Goal: Task Accomplishment & Management: Manage account settings

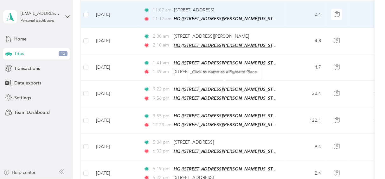
scroll to position [108, 0]
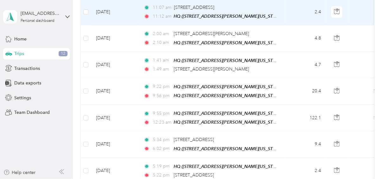
click at [130, 25] on td "[DATE]" at bounding box center [115, 12] width 48 height 26
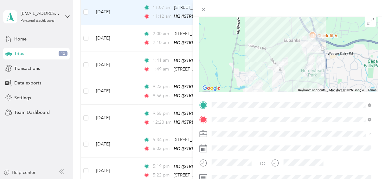
scroll to position [60, 0]
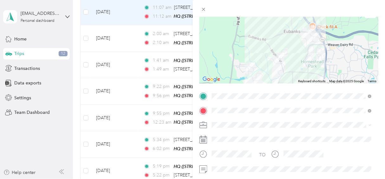
click at [226, 50] on ol "Work Personal Towing Other Charity Medical Moving Commute" at bounding box center [291, 75] width 164 height 89
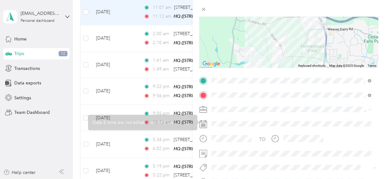
scroll to position [76, 0]
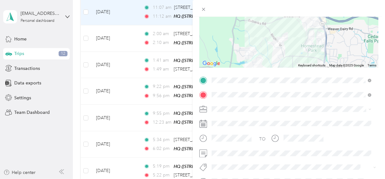
click at [228, 105] on span at bounding box center [293, 109] width 169 height 10
click at [223, 34] on li "Personal" at bounding box center [291, 31] width 164 height 11
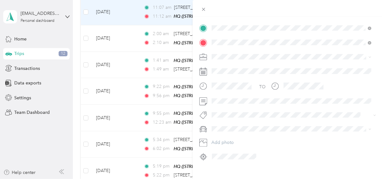
scroll to position [135, 0]
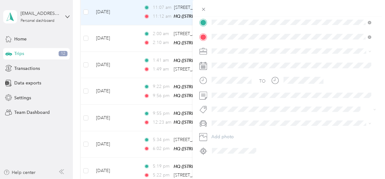
click at [226, 98] on span "Infiniti QX60" at bounding box center [226, 99] width 25 height 5
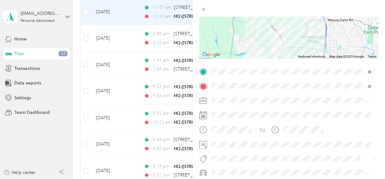
scroll to position [0, 0]
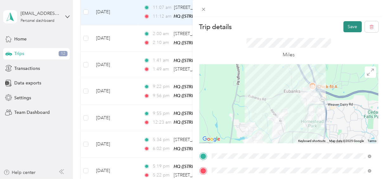
click at [344, 28] on button "Save" at bounding box center [352, 26] width 18 height 11
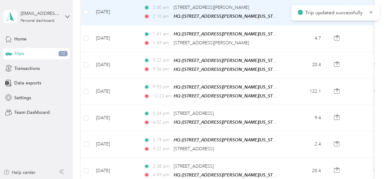
click at [135, 25] on td "[DATE]" at bounding box center [115, 12] width 48 height 26
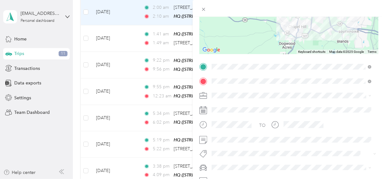
scroll to position [110, 0]
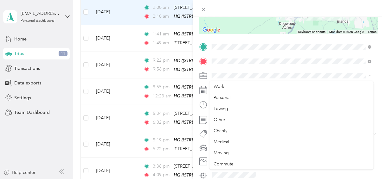
click at [216, 79] on span at bounding box center [293, 76] width 169 height 10
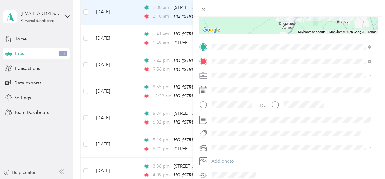
drag, startPoint x: 216, startPoint y: 85, endPoint x: 222, endPoint y: 87, distance: 5.9
click at [216, 86] on span "Work" at bounding box center [219, 86] width 11 height 5
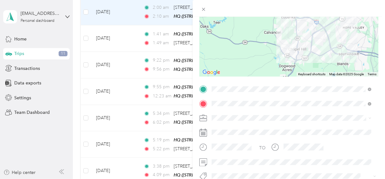
scroll to position [0, 0]
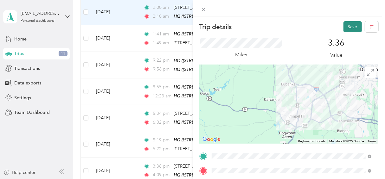
click at [343, 28] on button "Save" at bounding box center [352, 26] width 18 height 11
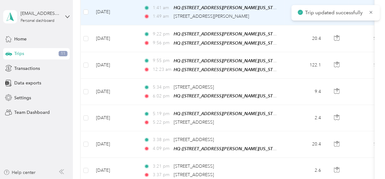
click at [127, 25] on td "[DATE]" at bounding box center [115, 12] width 48 height 26
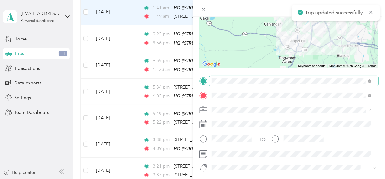
scroll to position [100, 0]
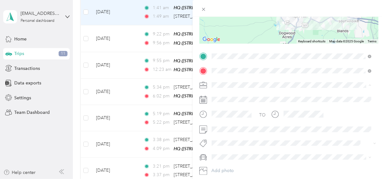
click at [225, 95] on div "Work" at bounding box center [291, 96] width 155 height 7
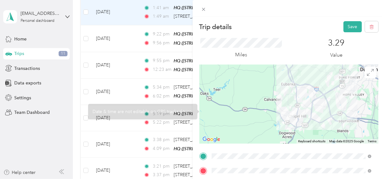
scroll to position [0, 0]
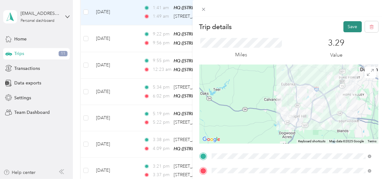
click at [348, 28] on button "Save" at bounding box center [352, 26] width 18 height 11
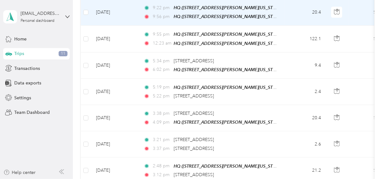
click at [136, 26] on td "[DATE]" at bounding box center [115, 12] width 48 height 27
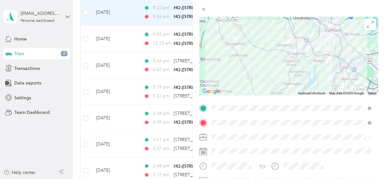
scroll to position [58, 0]
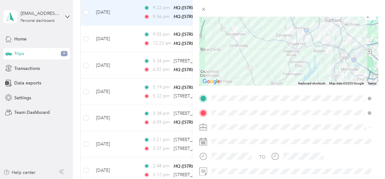
click at [227, 41] on ol "Work Personal Towing Other Charity Medical Moving Commute" at bounding box center [291, 77] width 164 height 89
click at [230, 42] on ol "Work Personal Towing Other Charity Medical Moving Commute" at bounding box center [291, 77] width 164 height 89
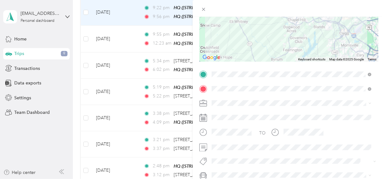
scroll to position [86, 0]
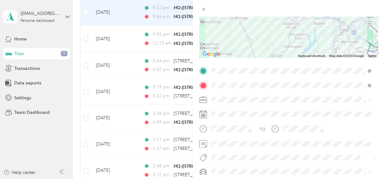
click at [218, 13] on ol "Work Personal Towing Other Charity Medical Moving Commute" at bounding box center [291, 47] width 164 height 89
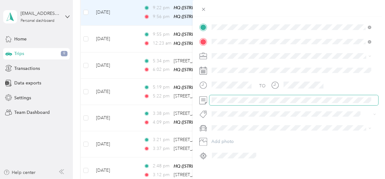
scroll to position [139, 0]
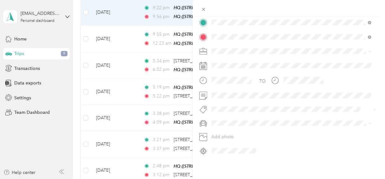
click at [227, 58] on div "Work" at bounding box center [291, 57] width 155 height 7
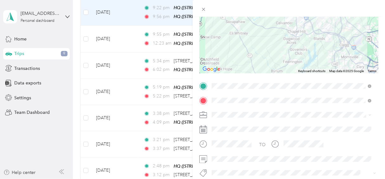
scroll to position [0, 0]
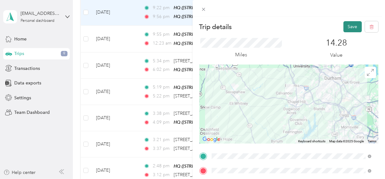
click at [348, 23] on button "Save" at bounding box center [352, 26] width 18 height 11
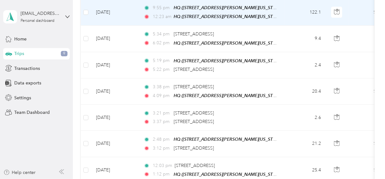
click at [130, 26] on td "[DATE]" at bounding box center [115, 12] width 48 height 27
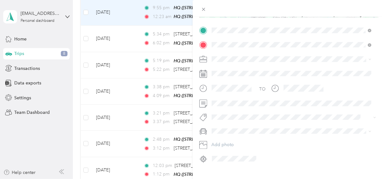
scroll to position [139, 0]
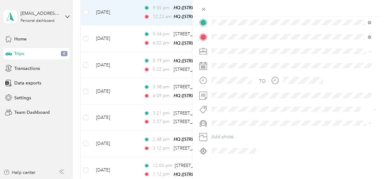
click at [228, 58] on div "Work" at bounding box center [291, 56] width 155 height 7
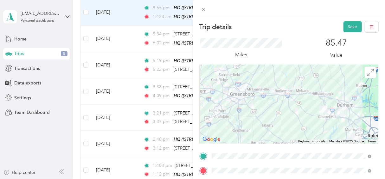
scroll to position [0, 0]
click at [350, 24] on button "Save" at bounding box center [352, 26] width 18 height 11
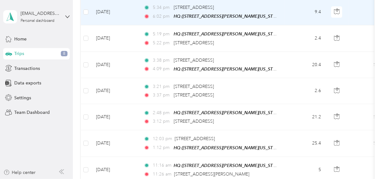
click at [130, 25] on td "[DATE]" at bounding box center [115, 12] width 48 height 26
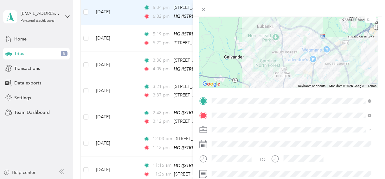
scroll to position [61, 0]
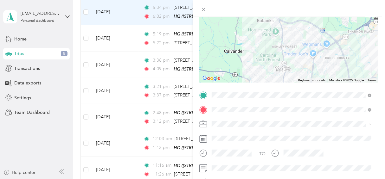
click at [227, 46] on div "Personal" at bounding box center [291, 46] width 155 height 7
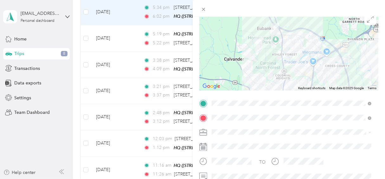
scroll to position [96, 0]
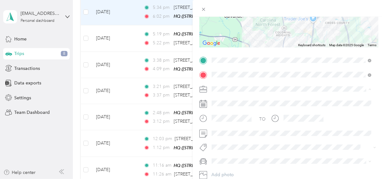
click at [228, 104] on li "Work" at bounding box center [291, 100] width 164 height 11
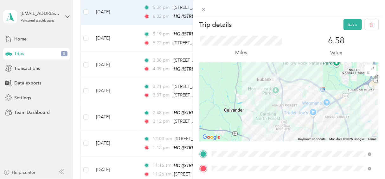
scroll to position [0, 0]
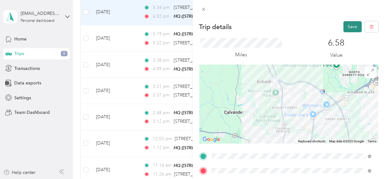
click at [349, 26] on button "Save" at bounding box center [352, 26] width 18 height 11
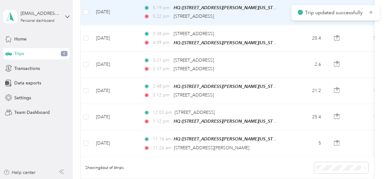
click at [136, 25] on td "[DATE]" at bounding box center [115, 12] width 48 height 26
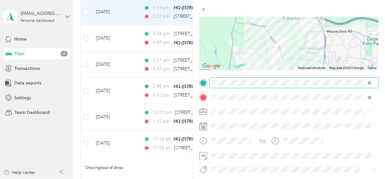
scroll to position [101, 0]
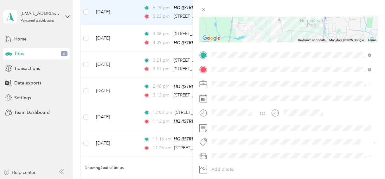
click at [223, 96] on li "Work" at bounding box center [291, 92] width 164 height 11
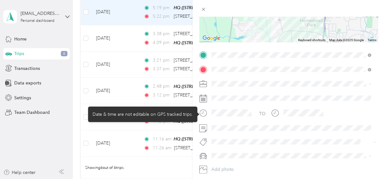
scroll to position [0, 0]
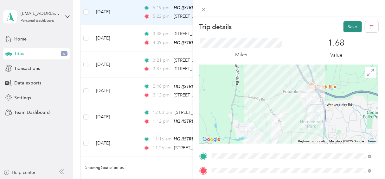
click at [349, 26] on button "Save" at bounding box center [352, 26] width 18 height 11
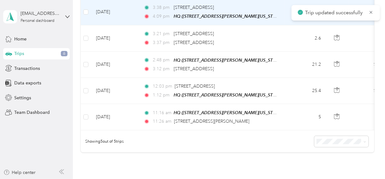
click at [136, 25] on td "[DATE]" at bounding box center [115, 12] width 48 height 26
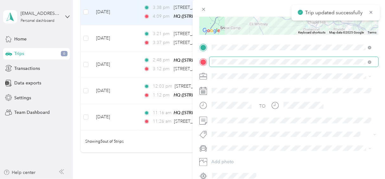
scroll to position [130, 0]
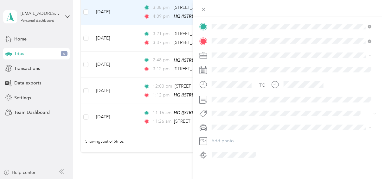
click at [227, 70] on li "Work" at bounding box center [291, 65] width 164 height 11
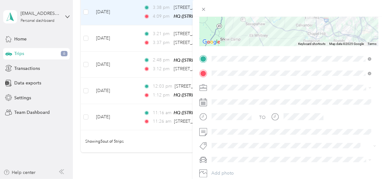
scroll to position [0, 0]
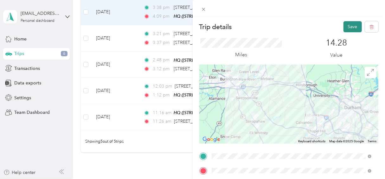
click at [346, 26] on button "Save" at bounding box center [352, 26] width 18 height 11
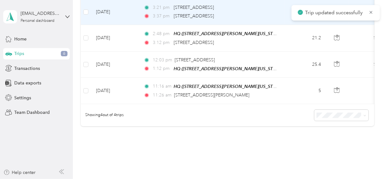
click at [132, 25] on td "[DATE]" at bounding box center [115, 12] width 48 height 26
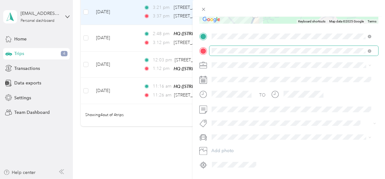
scroll to position [120, 0]
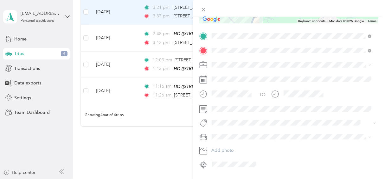
drag, startPoint x: 226, startPoint y: 77, endPoint x: 239, endPoint y: 78, distance: 13.3
click at [226, 77] on div "Work" at bounding box center [291, 76] width 155 height 7
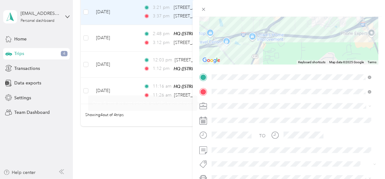
scroll to position [0, 0]
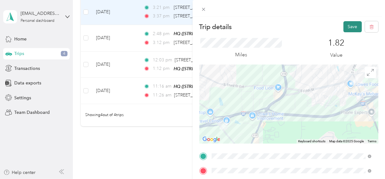
click at [348, 27] on button "Save" at bounding box center [352, 26] width 18 height 11
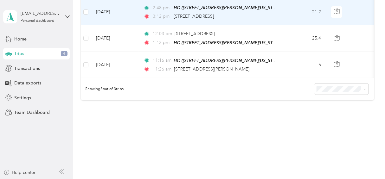
click at [135, 25] on td "[DATE]" at bounding box center [115, 12] width 48 height 26
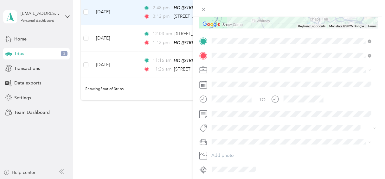
scroll to position [136, 0]
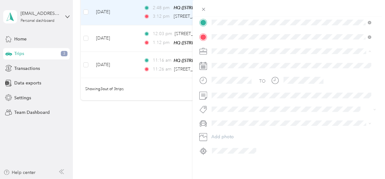
click at [227, 58] on div "Work" at bounding box center [291, 60] width 155 height 7
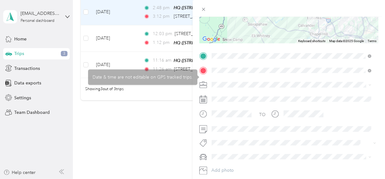
scroll to position [0, 0]
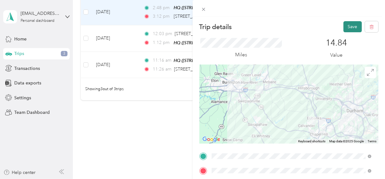
click at [346, 26] on button "Save" at bounding box center [352, 26] width 18 height 11
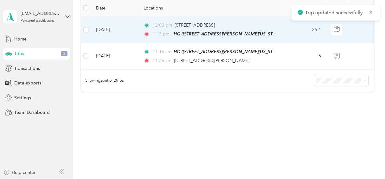
click at [135, 43] on td "[DATE]" at bounding box center [115, 30] width 48 height 26
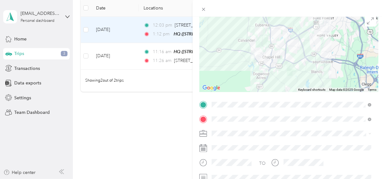
scroll to position [70, 0]
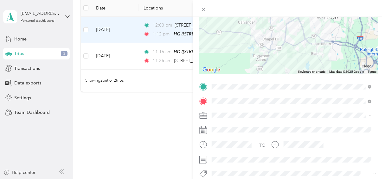
click at [228, 27] on div "Work" at bounding box center [291, 26] width 155 height 7
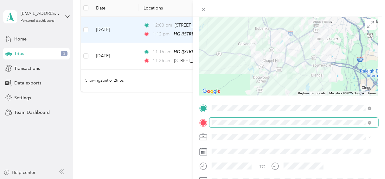
scroll to position [0, 0]
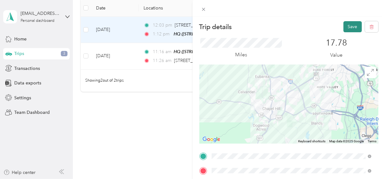
click at [343, 27] on button "Save" at bounding box center [352, 26] width 18 height 11
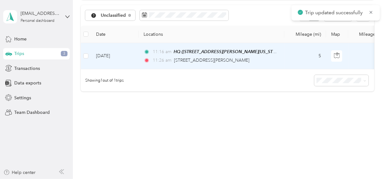
click at [132, 43] on td "[DATE]" at bounding box center [115, 56] width 48 height 26
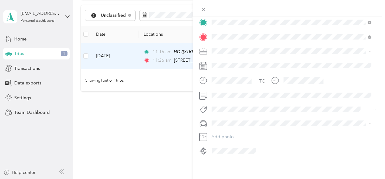
scroll to position [135, 0]
click at [225, 53] on span at bounding box center [293, 51] width 169 height 10
click at [225, 67] on li "Personal" at bounding box center [291, 70] width 164 height 11
click at [228, 58] on div "Work" at bounding box center [291, 61] width 155 height 7
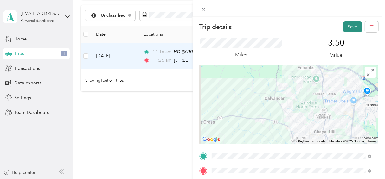
click at [347, 24] on button "Save" at bounding box center [352, 26] width 18 height 11
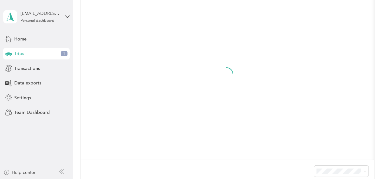
scroll to position [68, 0]
